Goal: Task Accomplishment & Management: Manage account settings

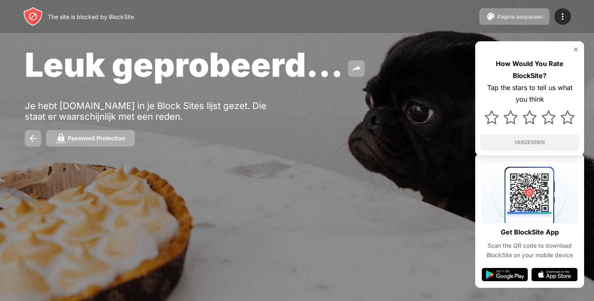
click at [82, 196] on div at bounding box center [297, 150] width 594 height 301
